Goal: Check status: Check status

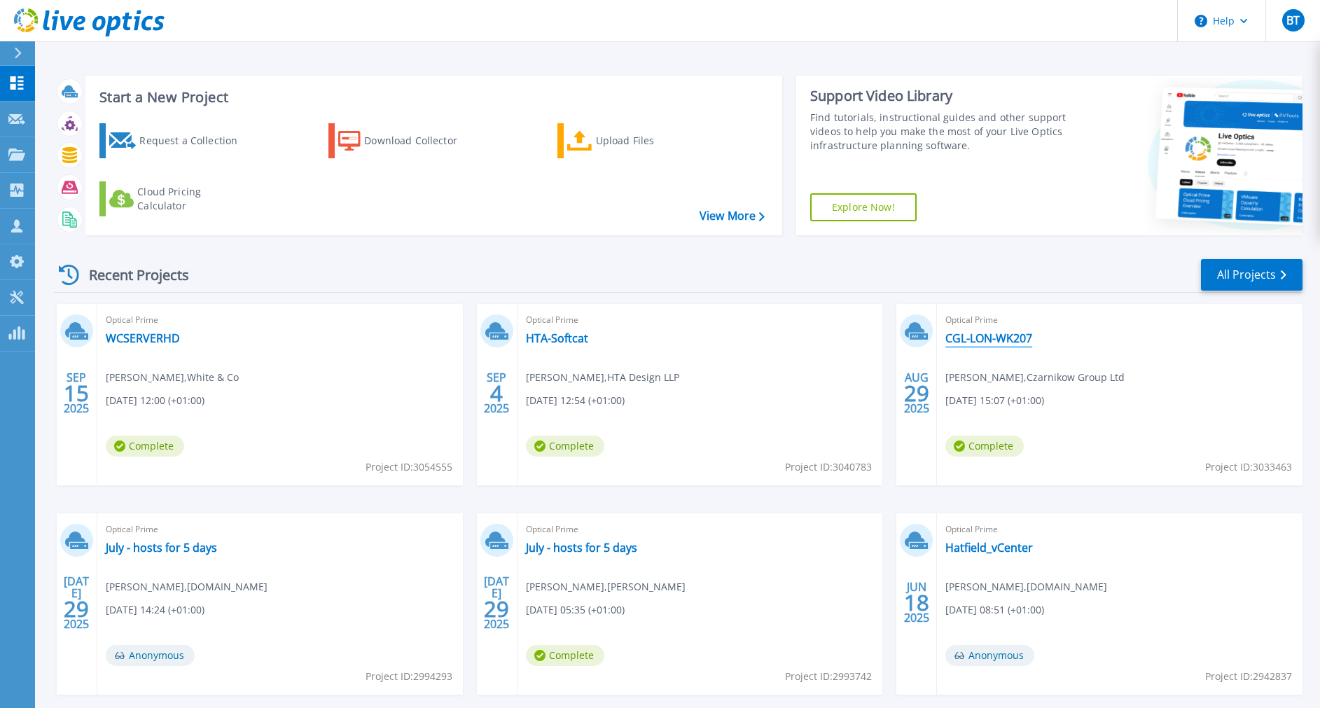
click at [975, 331] on link "CGL-LON-WK207" at bounding box center [988, 338] width 87 height 14
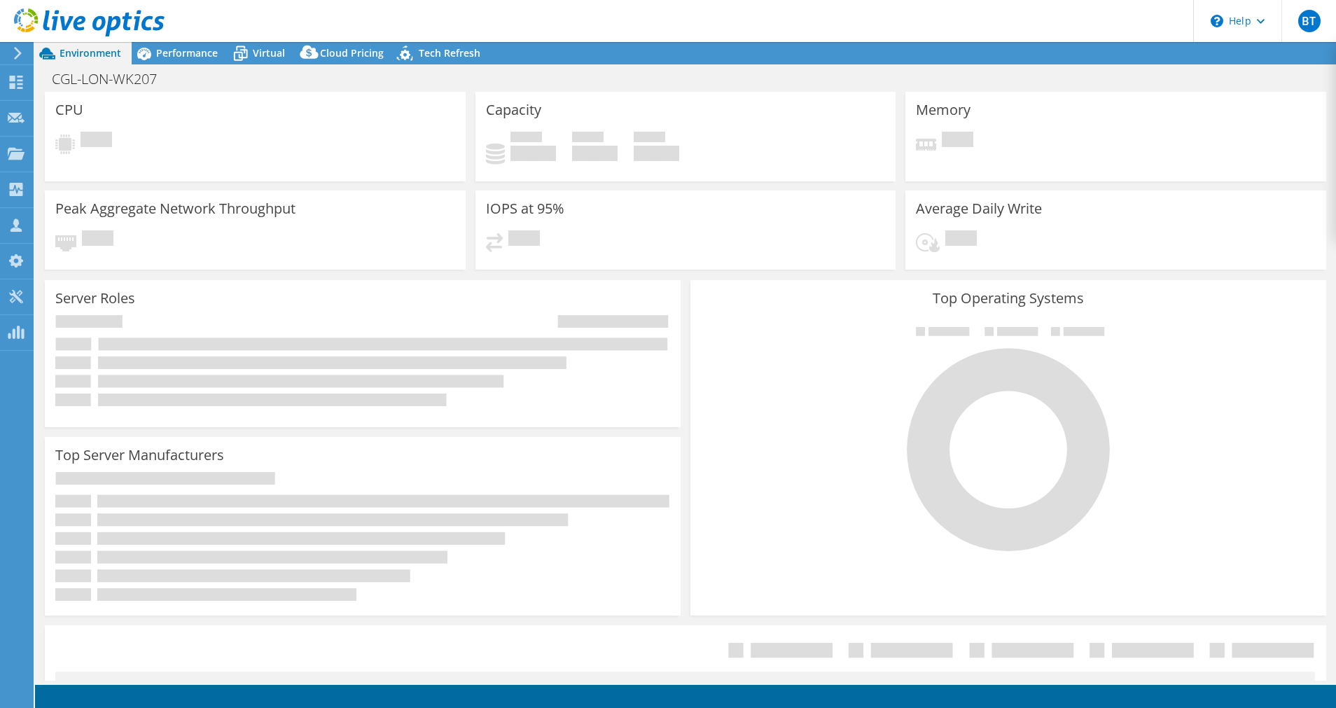
select select "USD"
select select "USEast"
select select "GBP"
